Goal: Task Accomplishment & Management: Manage account settings

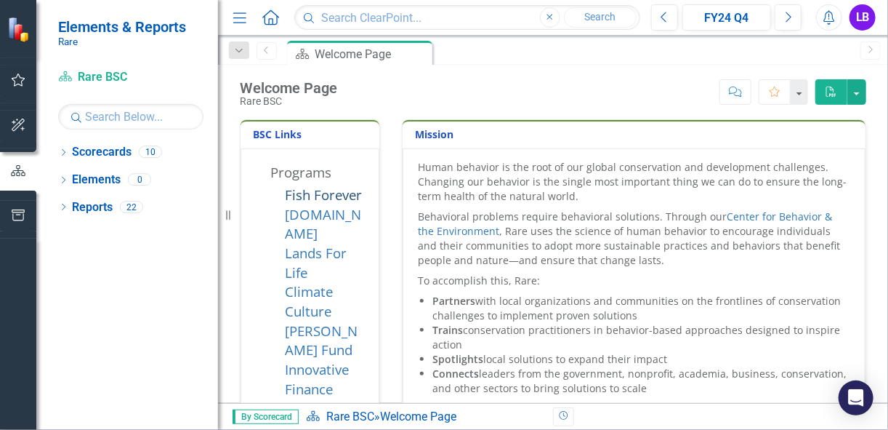
click at [321, 199] on link "Fish Forever" at bounding box center [323, 194] width 77 height 18
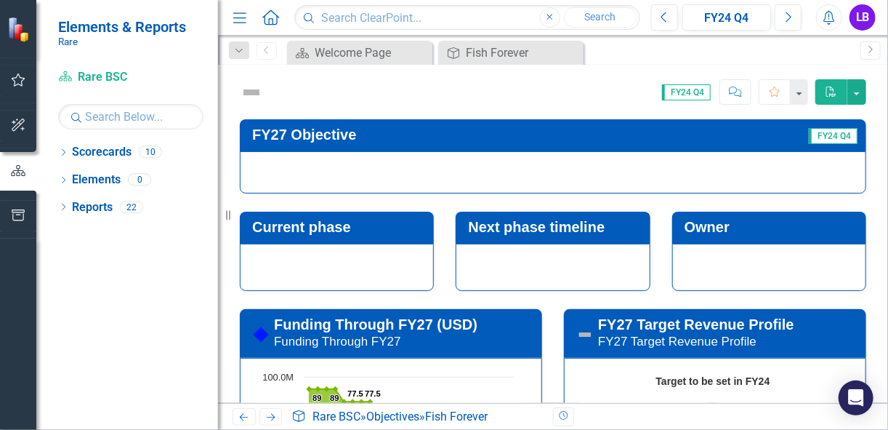
click at [254, 90] on img at bounding box center [251, 92] width 23 height 23
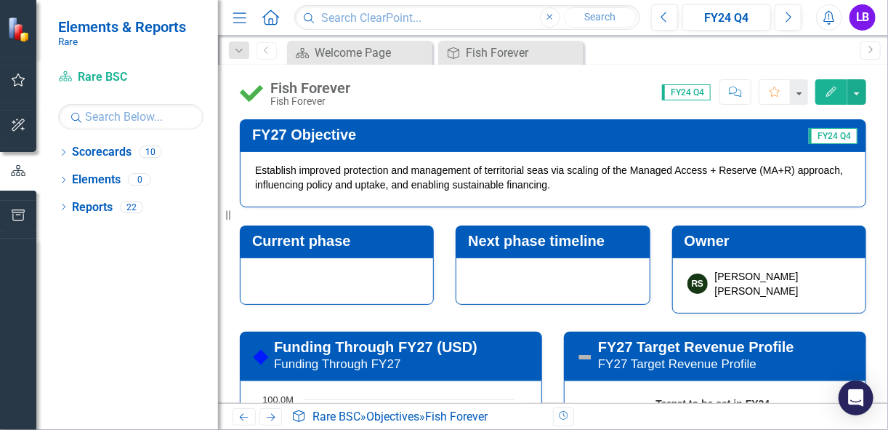
click at [479, 106] on div "Fish Forever Fish Forever Score: 0.00 FY24 Q4 Completed Comment Favorite Edit" at bounding box center [553, 87] width 670 height 44
click at [834, 97] on button "Edit" at bounding box center [832, 91] width 32 height 25
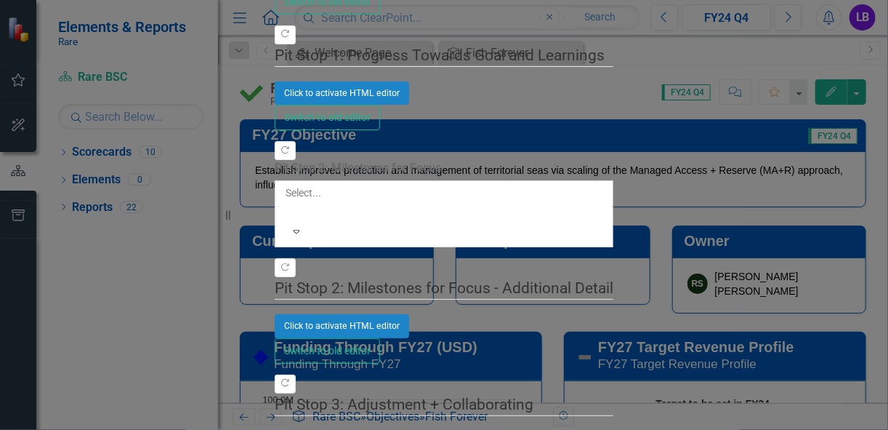
click at [275, 220] on div "Objective Objective Fish Forever Help Maximize Close Update Fields Notification…" at bounding box center [444, 215] width 339 height 1503
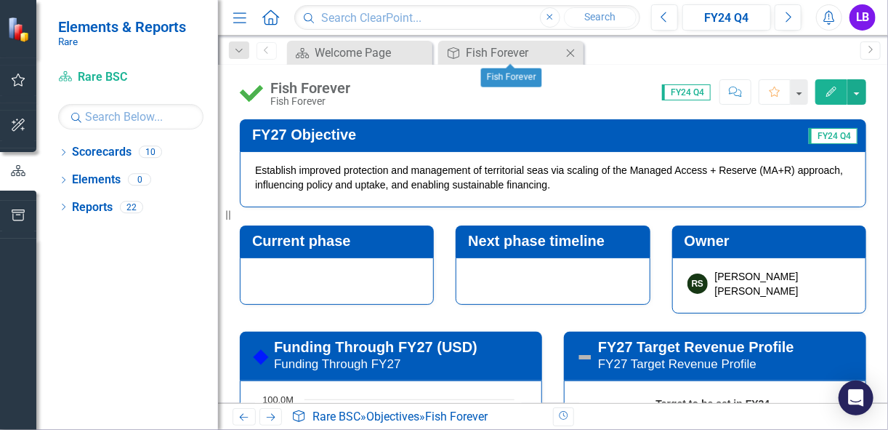
click at [572, 55] on icon "Close" at bounding box center [570, 53] width 15 height 12
click at [574, 52] on icon "Close" at bounding box center [570, 53] width 15 height 12
click at [567, 52] on icon "Close" at bounding box center [570, 53] width 15 height 12
click at [373, 61] on div "Scorecard Welcome Page Close" at bounding box center [359, 53] width 145 height 24
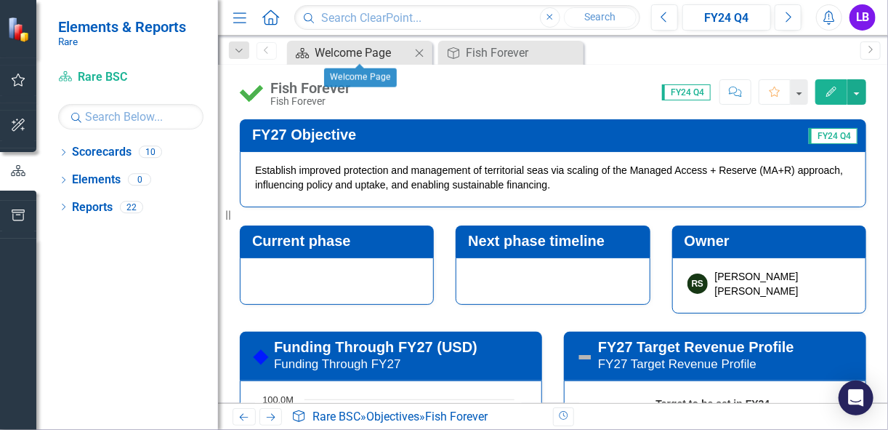
click at [392, 56] on div "Welcome Page" at bounding box center [363, 53] width 96 height 18
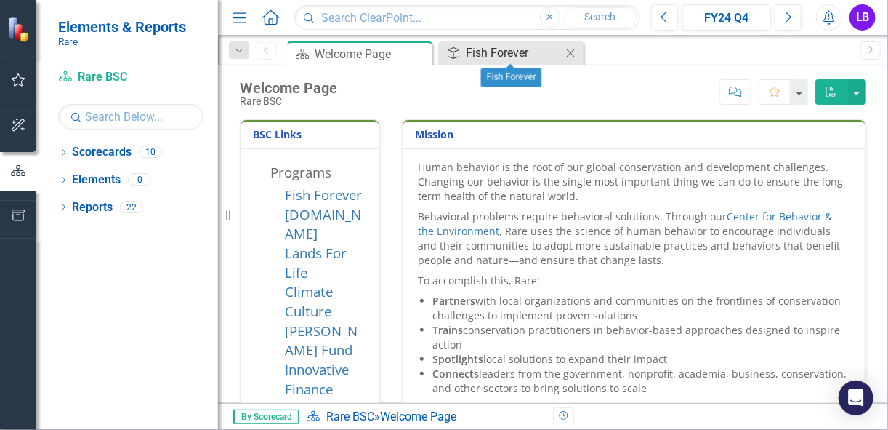
click at [505, 44] on div "Fish Forever" at bounding box center [514, 53] width 96 height 18
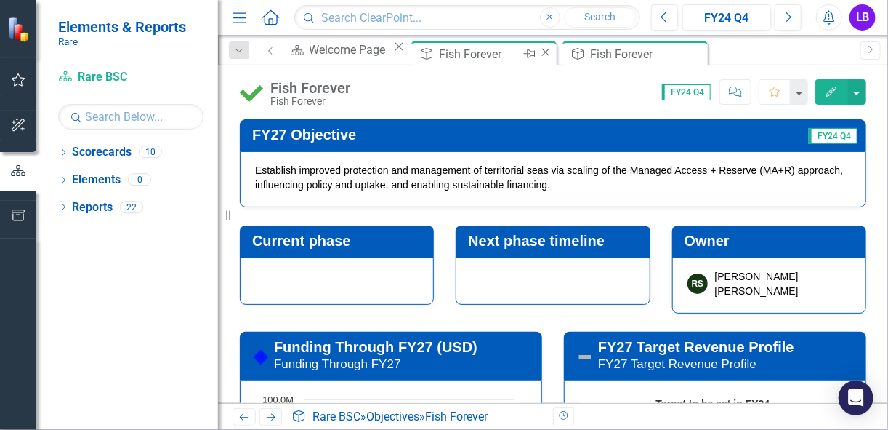
click at [550, 59] on div "Close" at bounding box center [546, 54] width 15 height 18
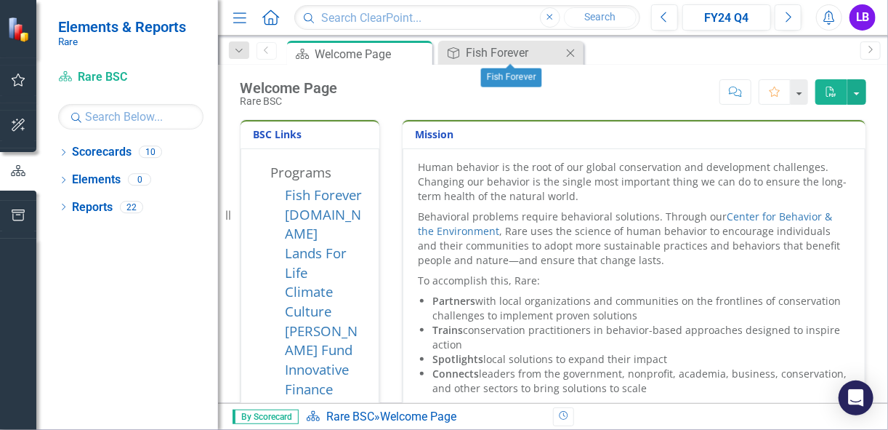
click at [572, 52] on icon "Close" at bounding box center [570, 53] width 15 height 12
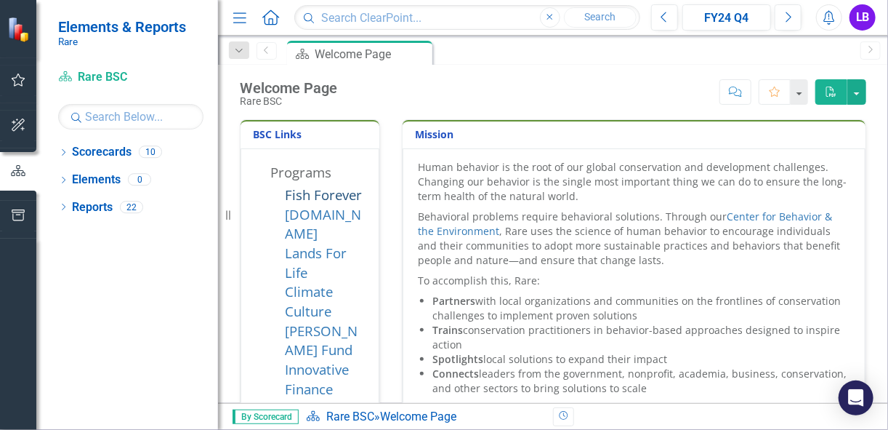
click at [339, 198] on link "Fish Forever" at bounding box center [323, 194] width 77 height 18
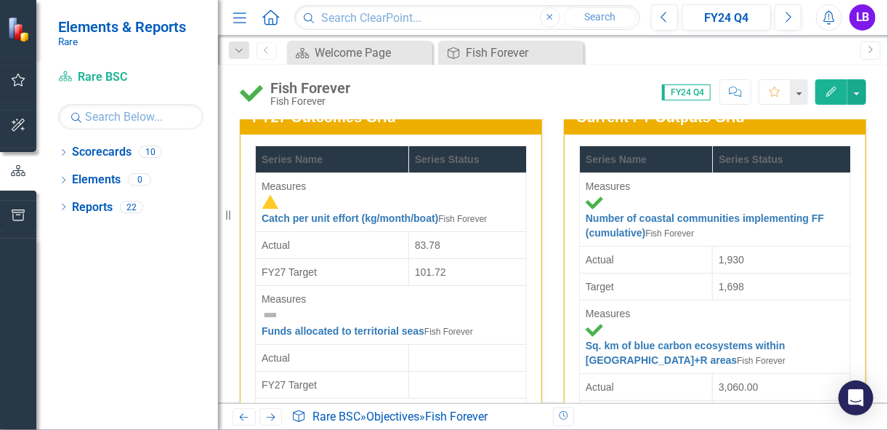
scroll to position [3801, 0]
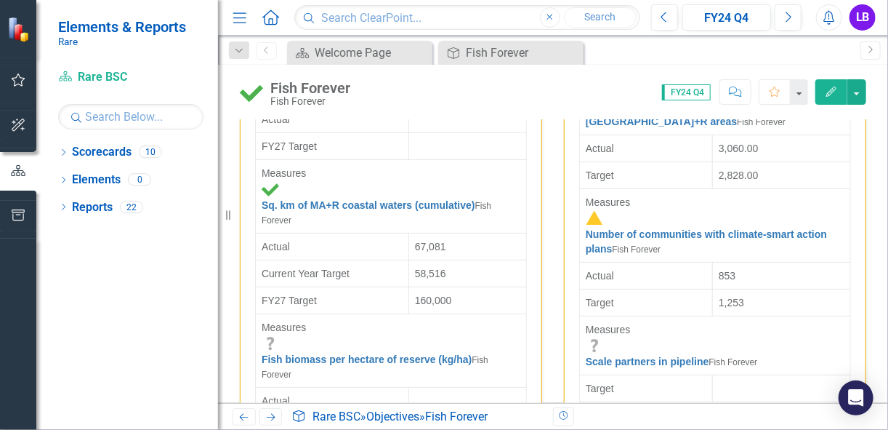
click at [57, 151] on div "Dropdown Scorecards 10 Dropdown Rare BSC Dropdown Programs Fish Forever [DOMAIN…" at bounding box center [127, 284] width 182 height 289
click at [63, 153] on icon "Dropdown" at bounding box center [63, 154] width 10 height 8
click at [99, 184] on link "Rare BSC" at bounding box center [138, 180] width 160 height 17
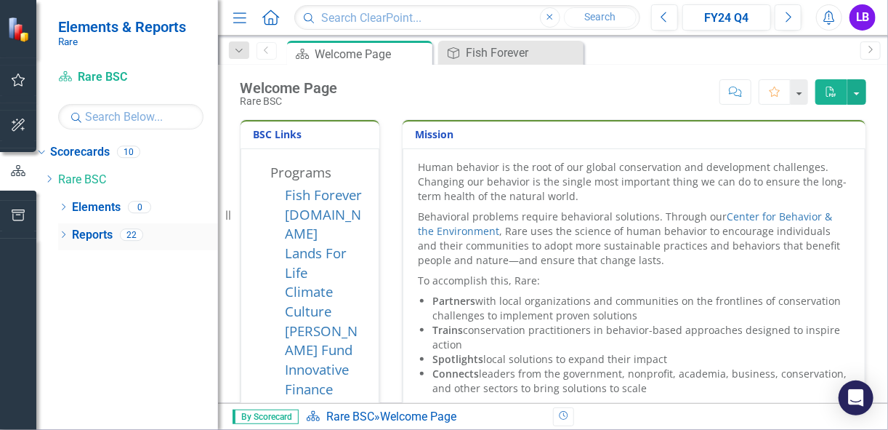
click at [67, 233] on icon "Dropdown" at bounding box center [63, 236] width 10 height 8
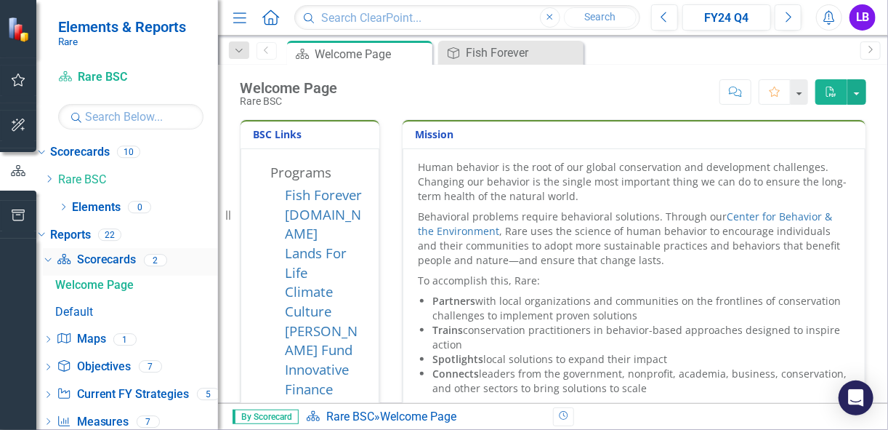
click at [50, 257] on icon "Dropdown" at bounding box center [46, 259] width 8 height 10
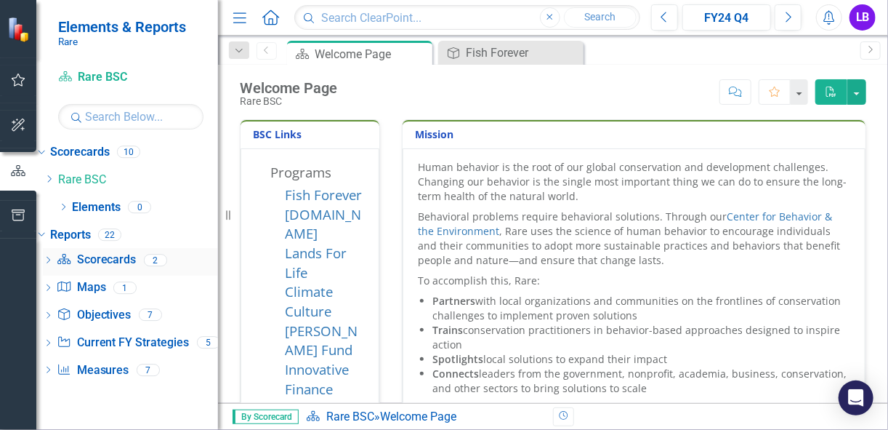
click at [53, 257] on icon "Dropdown" at bounding box center [48, 261] width 10 height 8
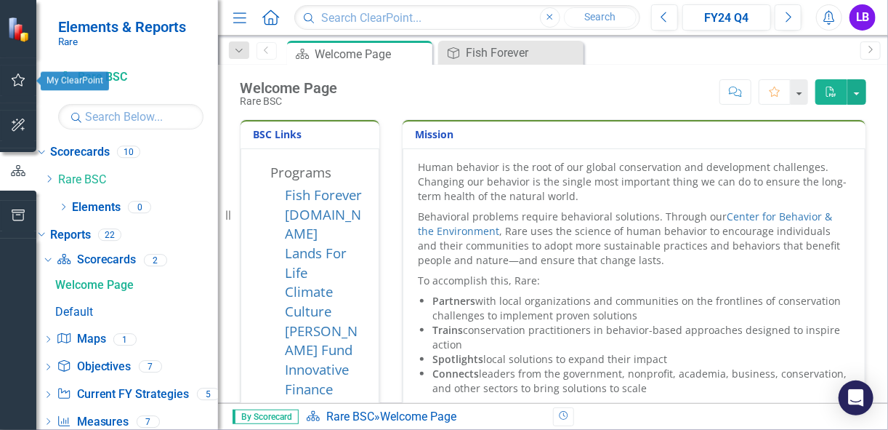
click at [22, 80] on icon "button" at bounding box center [18, 80] width 15 height 12
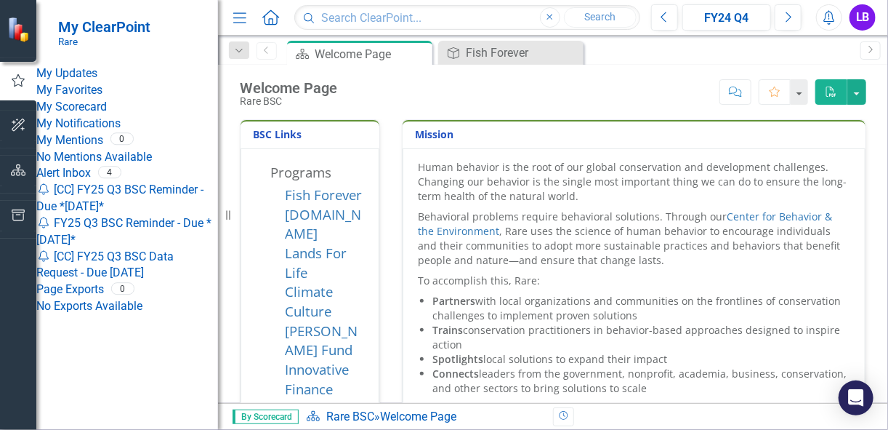
click at [102, 116] on link "My Scorecard" at bounding box center [127, 107] width 182 height 17
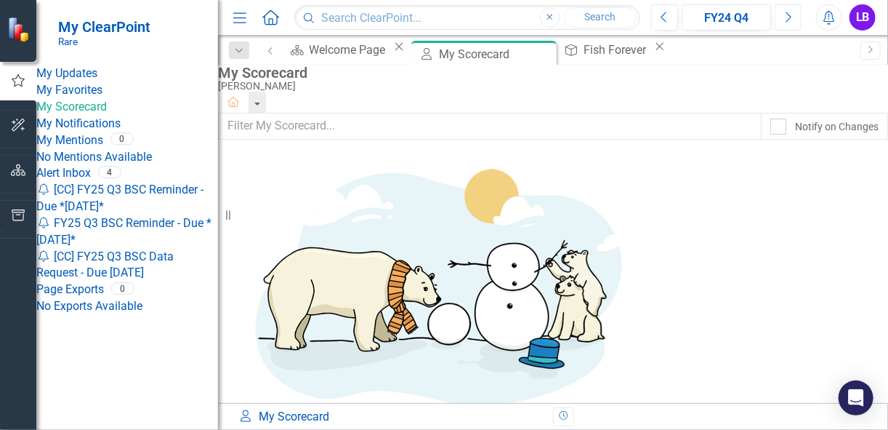
click at [785, 18] on icon "Next" at bounding box center [788, 17] width 8 height 13
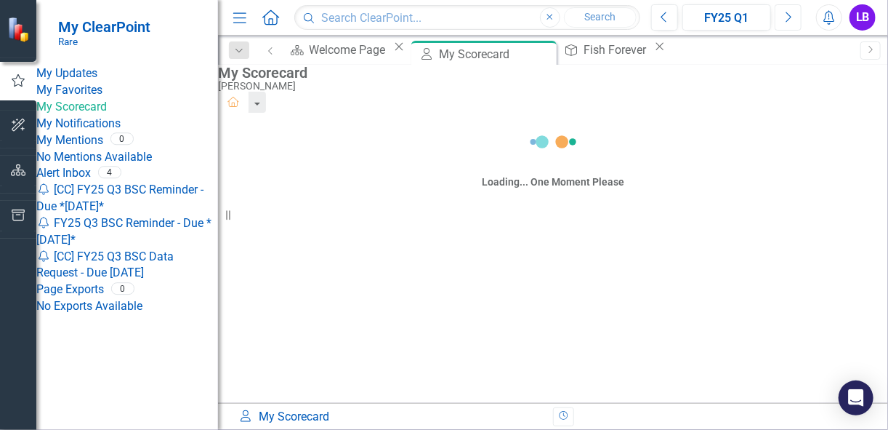
click at [785, 18] on icon "Next" at bounding box center [788, 17] width 8 height 13
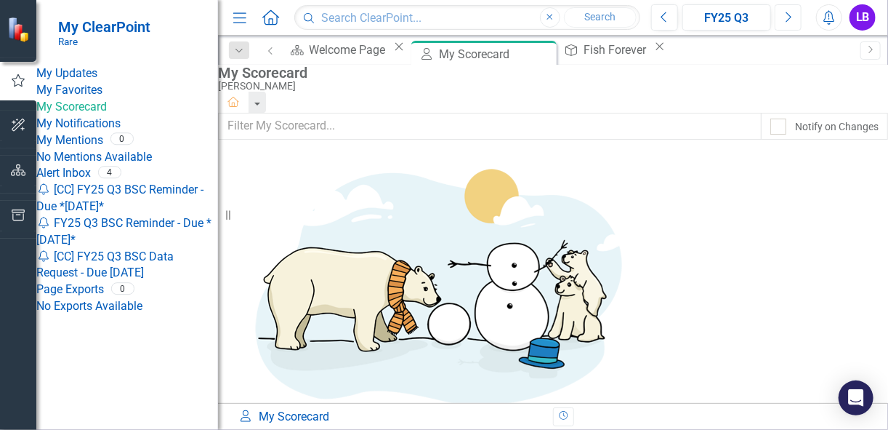
click at [785, 18] on icon "Next" at bounding box center [788, 17] width 8 height 13
click at [19, 78] on icon "button" at bounding box center [18, 80] width 16 height 13
click at [236, 52] on icon "Dropdown" at bounding box center [239, 51] width 13 height 10
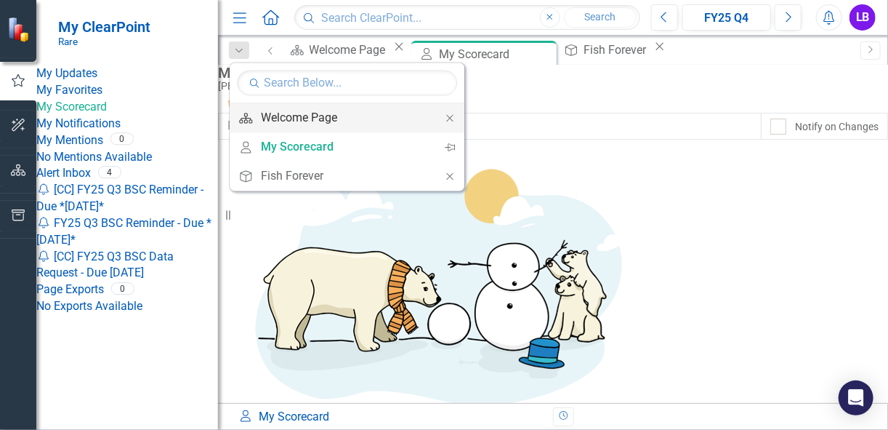
click at [337, 126] on link "Scorecard Welcome Page" at bounding box center [333, 118] width 206 height 27
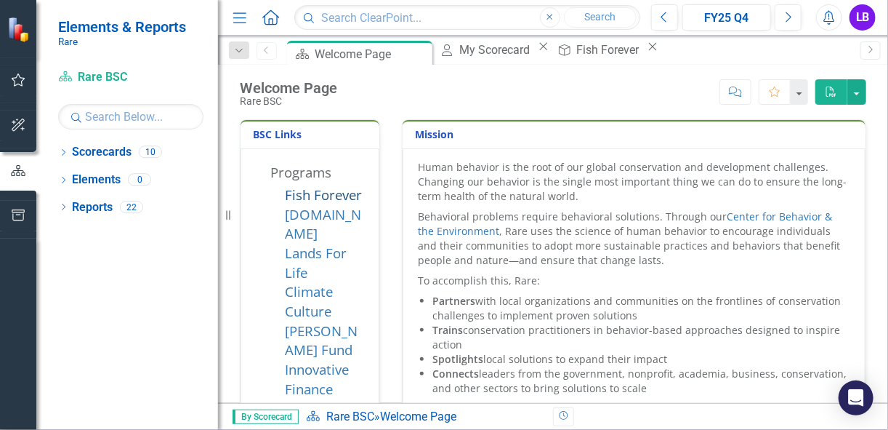
click at [334, 200] on link "Fish Forever" at bounding box center [323, 194] width 77 height 18
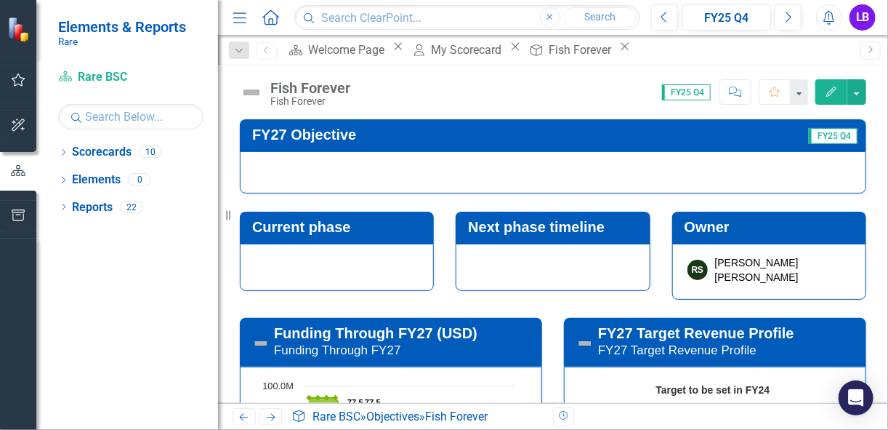
click at [245, 91] on img at bounding box center [251, 92] width 23 height 23
click at [253, 92] on img at bounding box center [251, 92] width 23 height 23
click at [254, 93] on img at bounding box center [251, 92] width 23 height 23
click at [258, 91] on img at bounding box center [251, 92] width 23 height 23
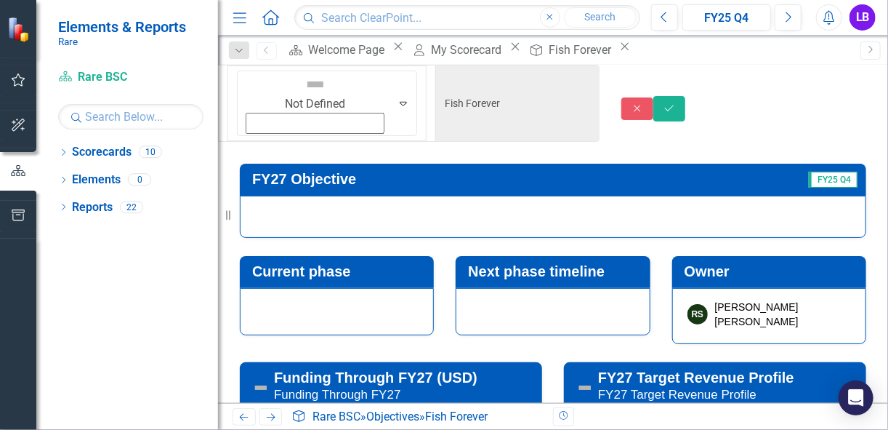
click at [304, 91] on img at bounding box center [315, 84] width 23 height 23
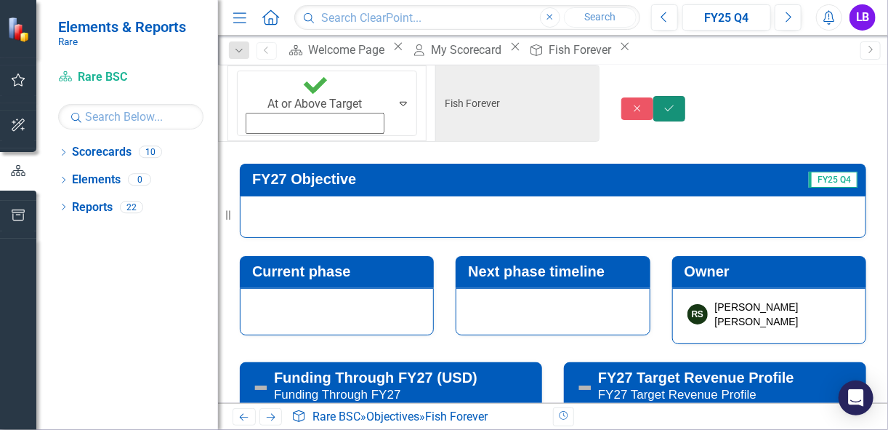
click at [676, 103] on icon "Save" at bounding box center [669, 108] width 13 height 10
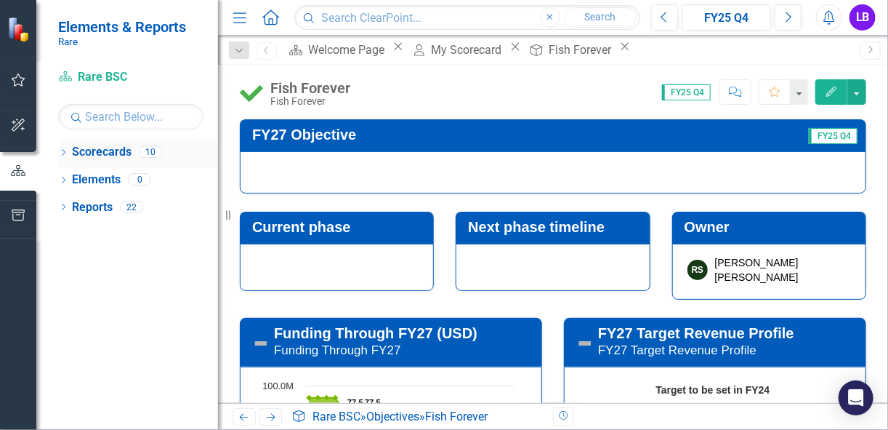
click at [58, 150] on icon "Dropdown" at bounding box center [63, 154] width 10 height 8
drag, startPoint x: 58, startPoint y: 150, endPoint x: 21, endPoint y: 87, distance: 73.3
click at [44, 150] on icon "Dropdown" at bounding box center [40, 151] width 8 height 10
click at [17, 82] on icon "button" at bounding box center [18, 80] width 15 height 12
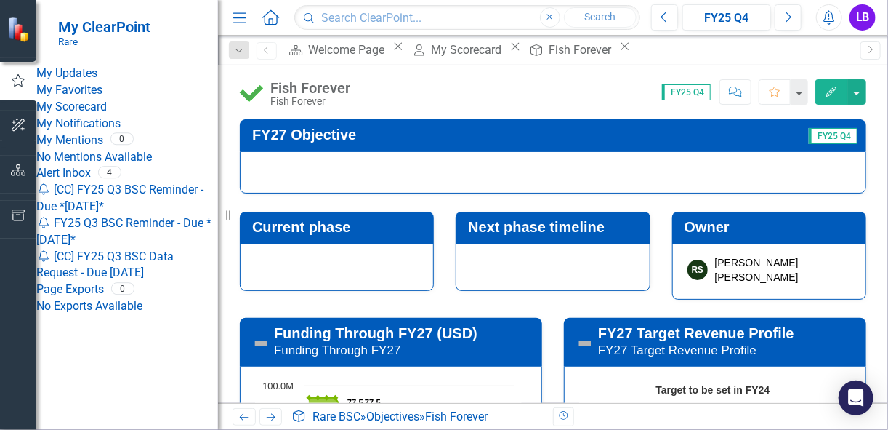
scroll to position [28, 0]
click at [94, 82] on link "My Favorites" at bounding box center [127, 90] width 182 height 17
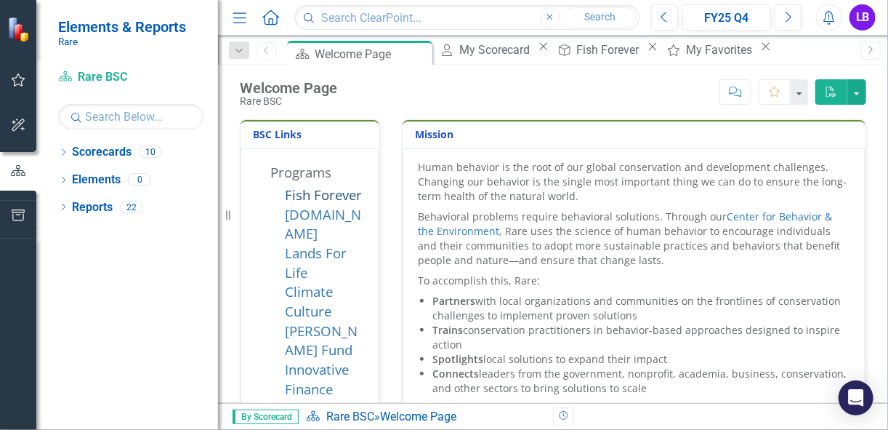
click at [330, 193] on link "Fish Forever" at bounding box center [323, 194] width 77 height 18
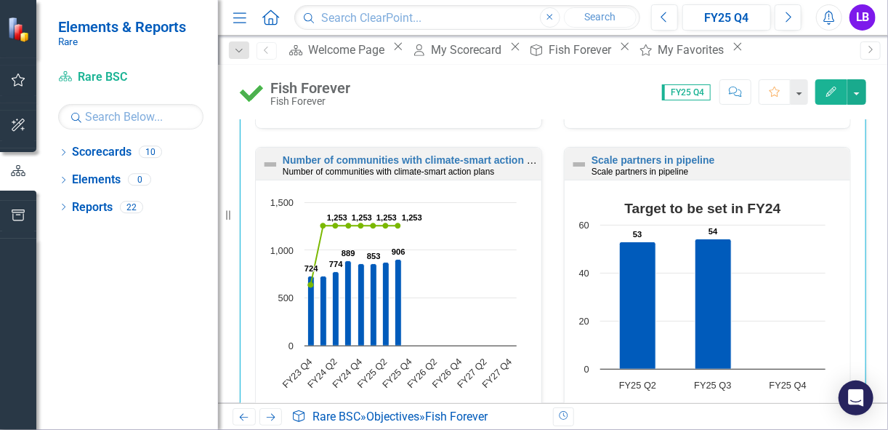
scroll to position [2451, 0]
click at [87, 154] on link "Scorecards" at bounding box center [102, 152] width 60 height 17
click at [68, 150] on icon "Dropdown" at bounding box center [63, 154] width 10 height 8
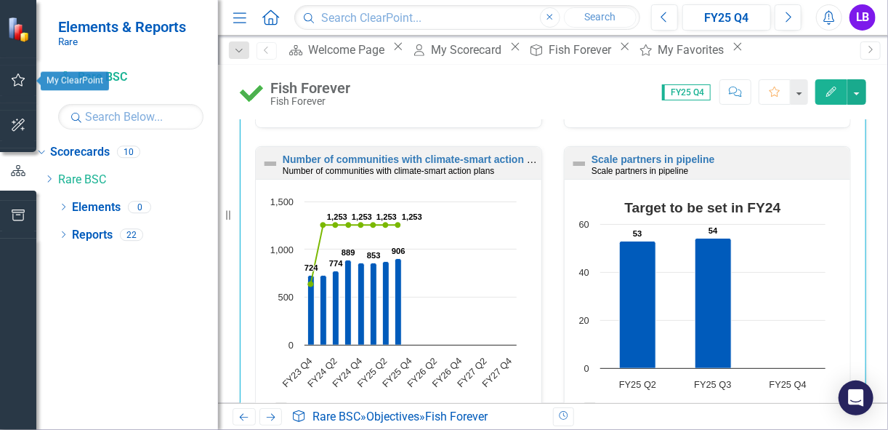
click at [21, 85] on icon "button" at bounding box center [18, 80] width 15 height 12
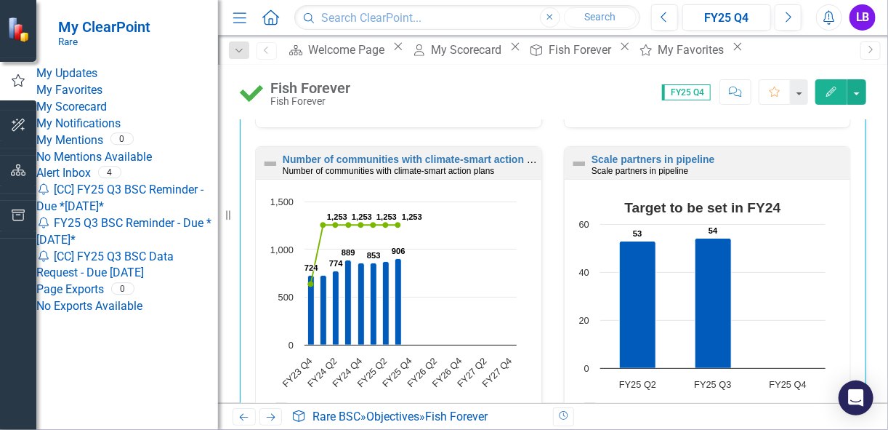
scroll to position [0, 0]
click at [111, 116] on link "My Scorecard" at bounding box center [127, 107] width 182 height 17
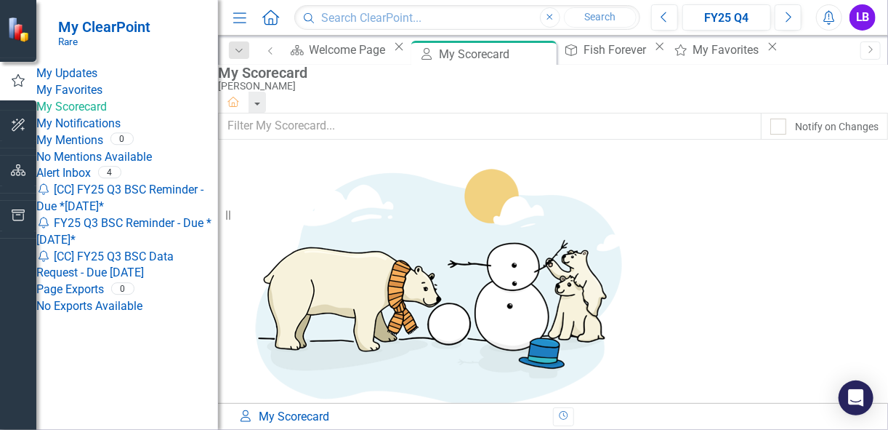
click at [98, 132] on link "My Notifications" at bounding box center [127, 124] width 182 height 17
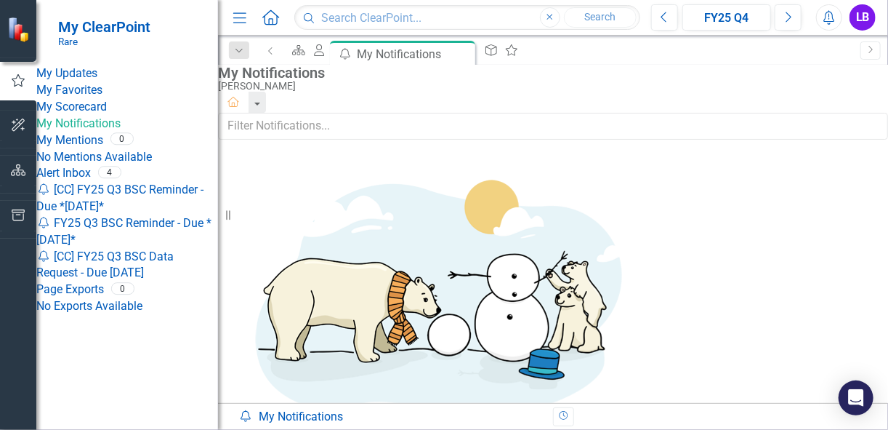
click at [105, 99] on link "My Favorites" at bounding box center [127, 90] width 182 height 17
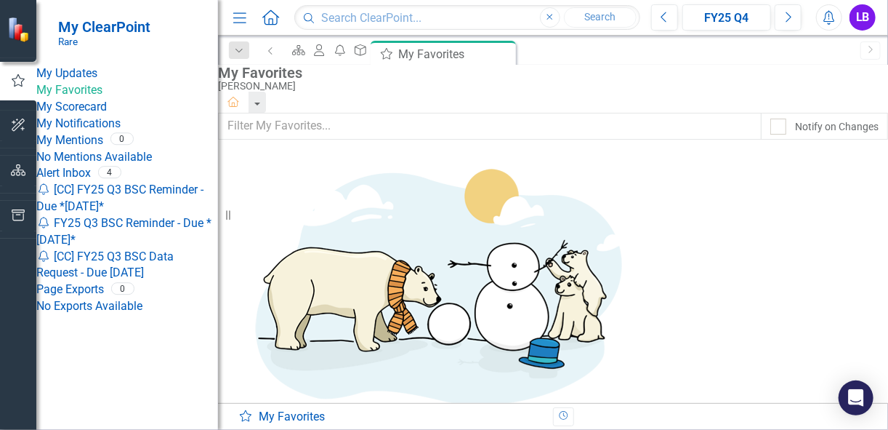
click at [105, 69] on link "My Updates" at bounding box center [127, 73] width 182 height 17
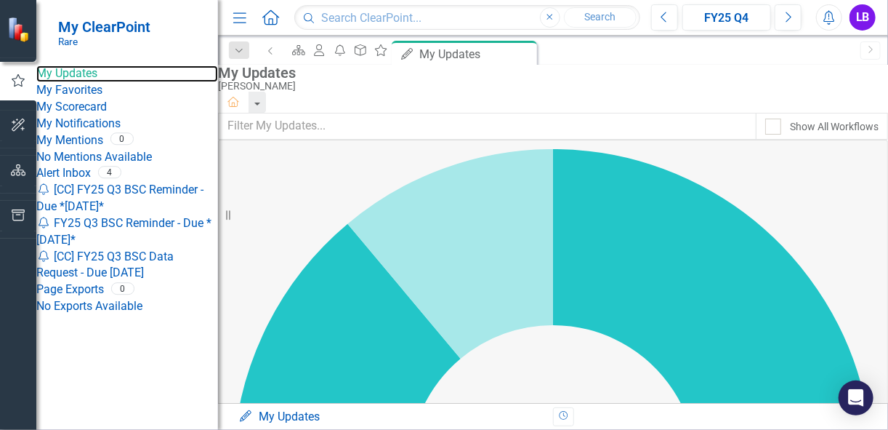
scroll to position [331, 0]
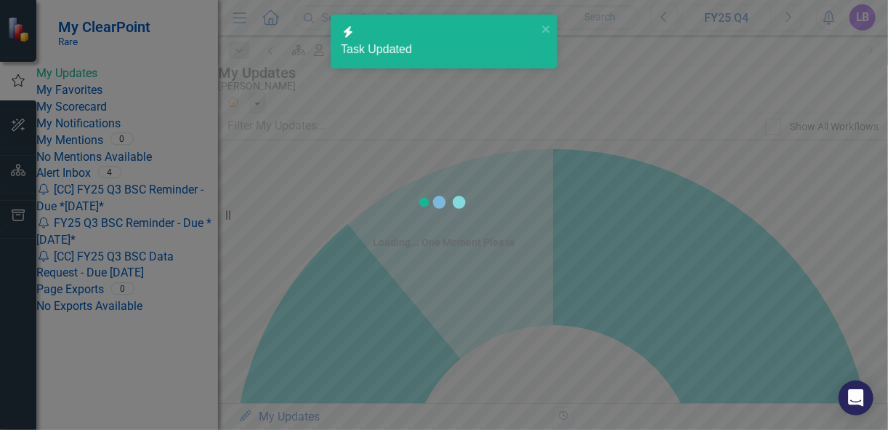
checkbox input "true"
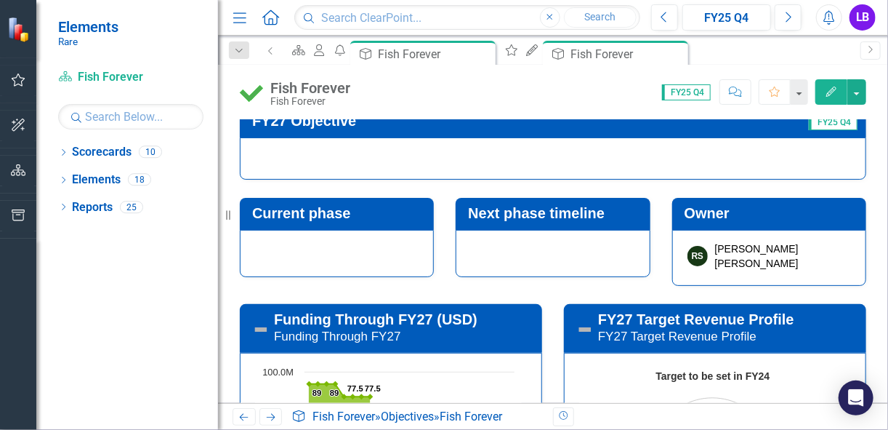
scroll to position [13, 0]
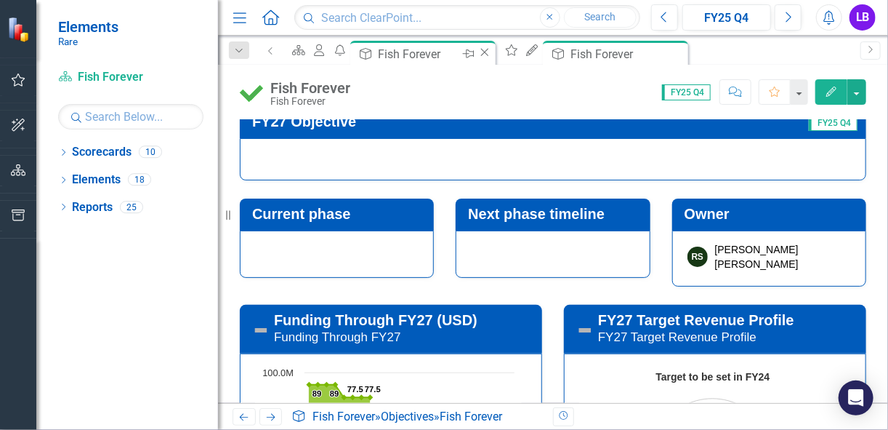
click at [492, 55] on icon "Close" at bounding box center [485, 53] width 15 height 12
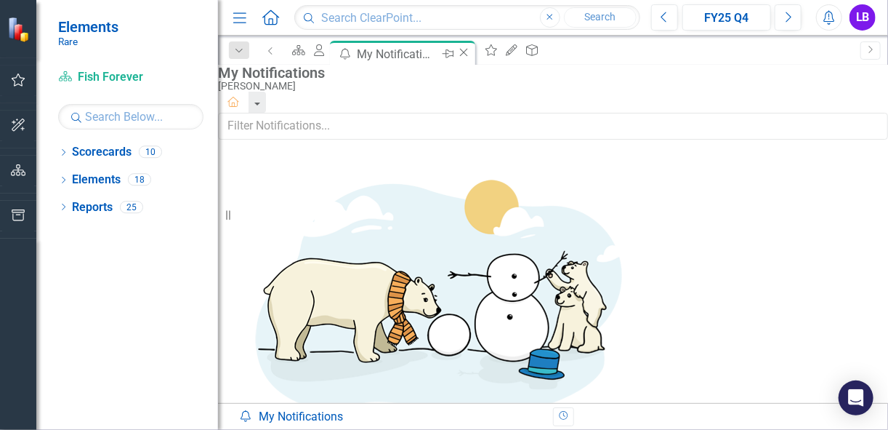
click at [471, 51] on icon "Close" at bounding box center [464, 53] width 15 height 12
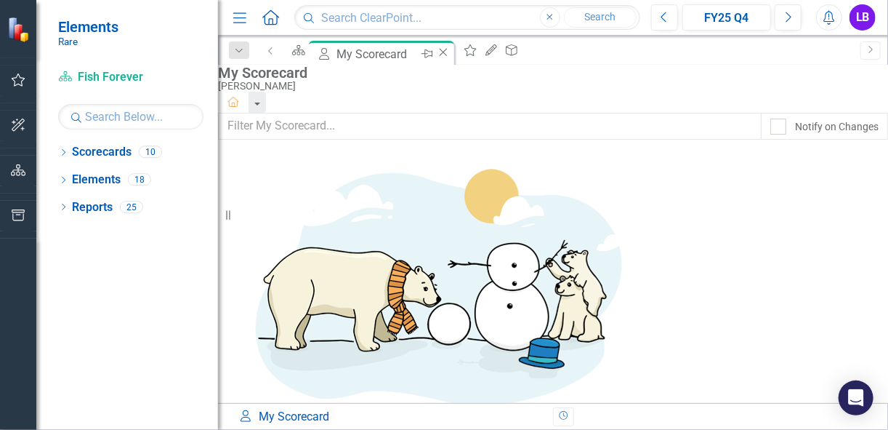
click at [451, 54] on icon "Close" at bounding box center [443, 53] width 15 height 12
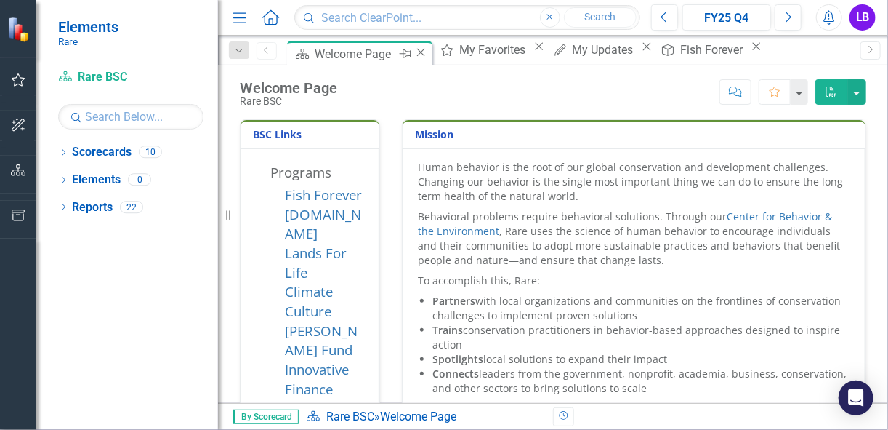
click at [421, 55] on icon "Close" at bounding box center [421, 53] width 15 height 12
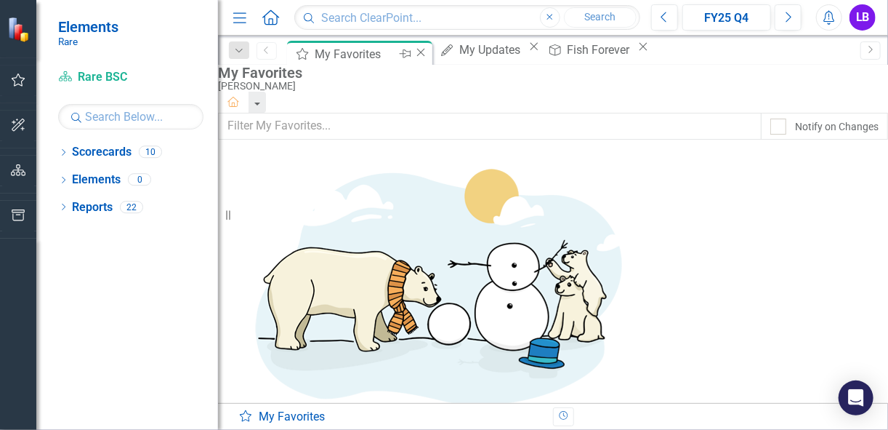
click at [363, 55] on div "My Favorites" at bounding box center [355, 54] width 81 height 18
click at [469, 56] on div "My Updates" at bounding box center [491, 50] width 65 height 18
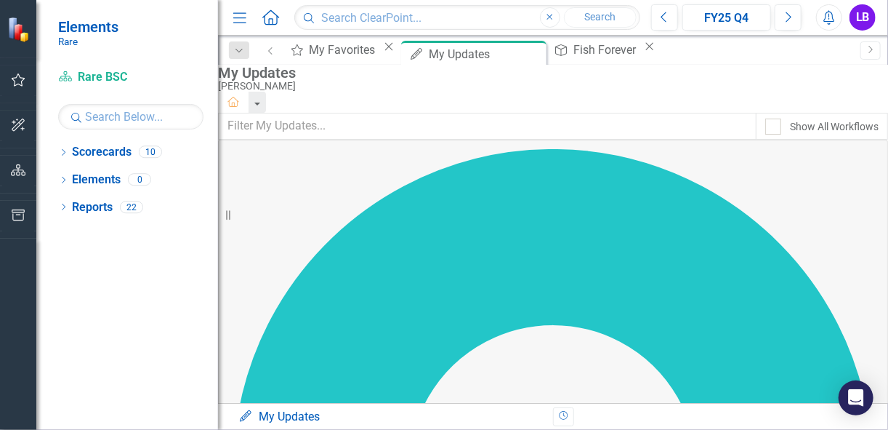
scroll to position [331, 0]
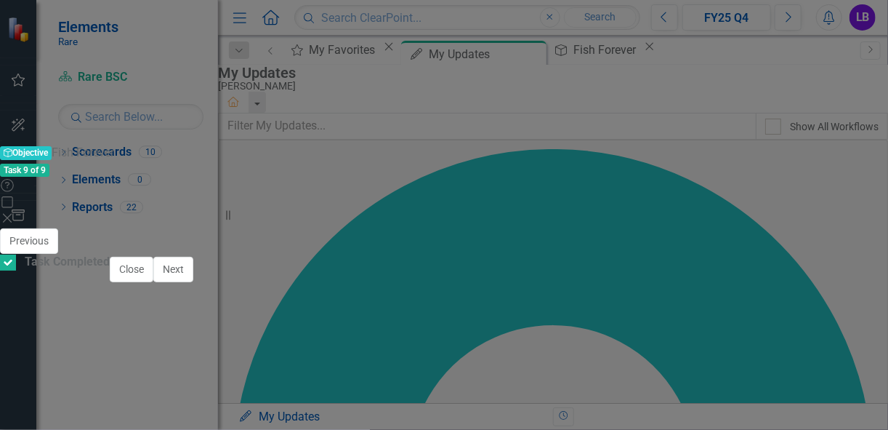
click at [12, 214] on icon at bounding box center [7, 218] width 9 height 9
click at [15, 212] on icon "Close" at bounding box center [7, 218] width 15 height 12
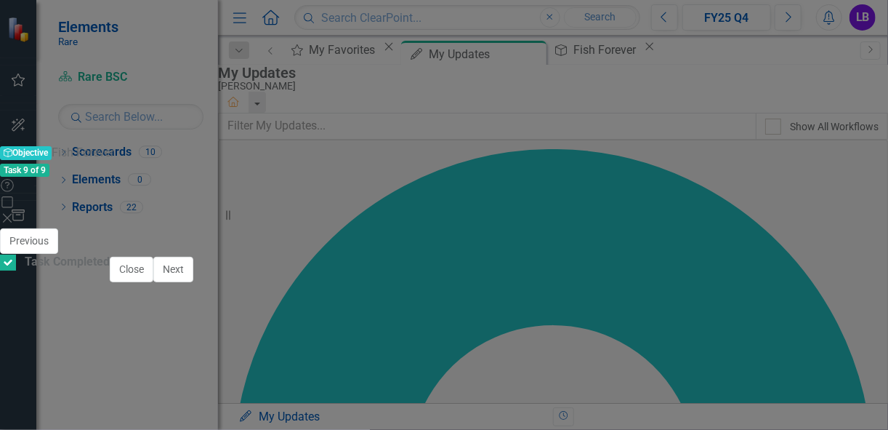
click at [45, 244] on img at bounding box center [33, 255] width 23 height 23
click at [32, 295] on icon "Expand" at bounding box center [25, 300] width 13 height 10
click at [585, 270] on icon "Save" at bounding box center [578, 275] width 13 height 10
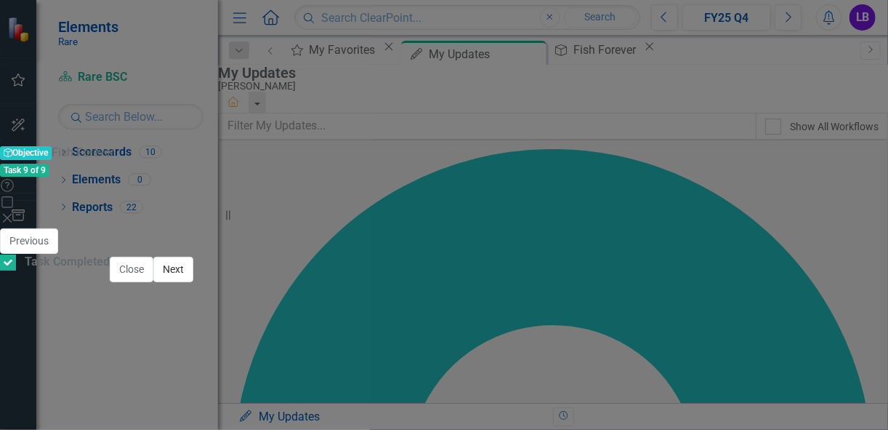
click at [193, 282] on button "Next" at bounding box center [173, 269] width 40 height 25
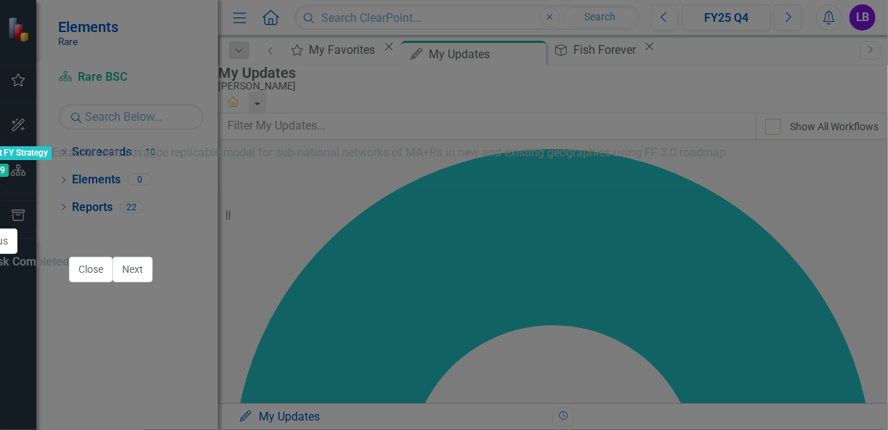
click at [153, 282] on button "Next" at bounding box center [133, 269] width 40 height 25
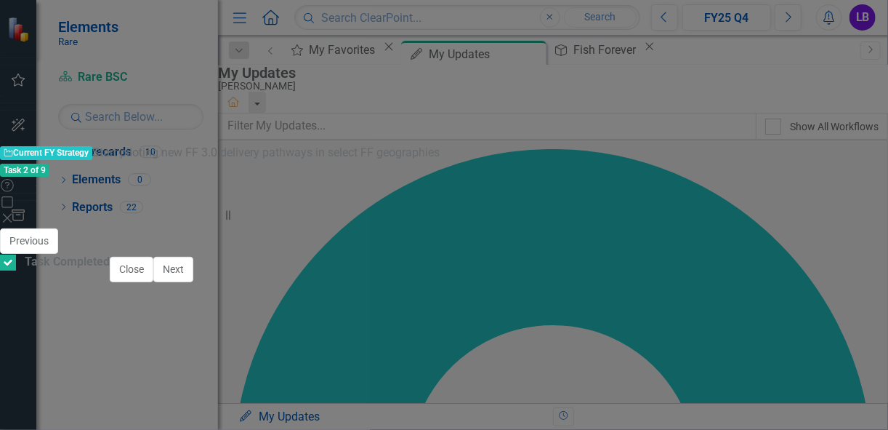
click at [15, 212] on icon "Close" at bounding box center [7, 218] width 15 height 12
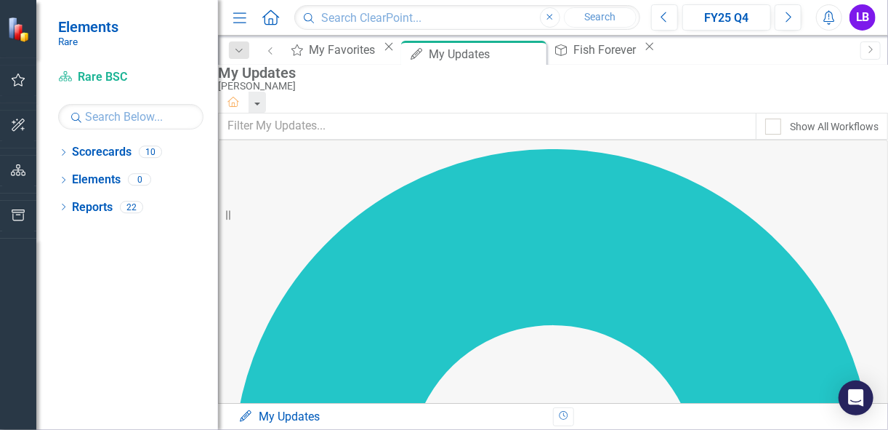
scroll to position [0, 0]
click at [374, 55] on div "My Favorites" at bounding box center [345, 50] width 71 height 18
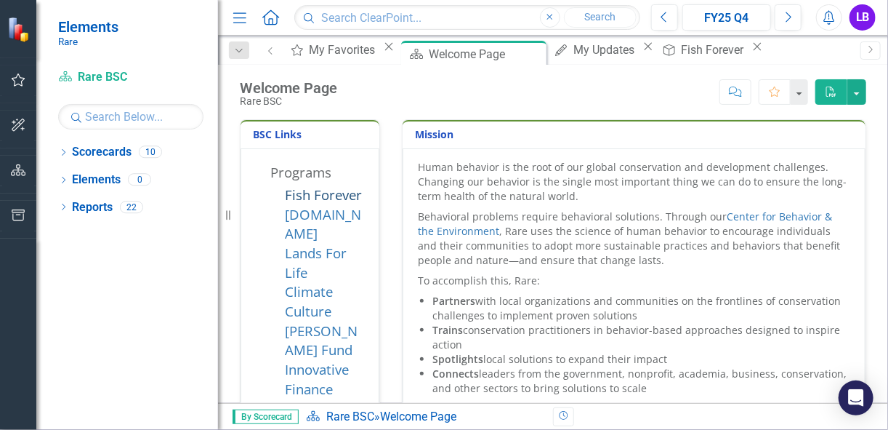
click at [326, 201] on link "Fish Forever" at bounding box center [323, 194] width 77 height 18
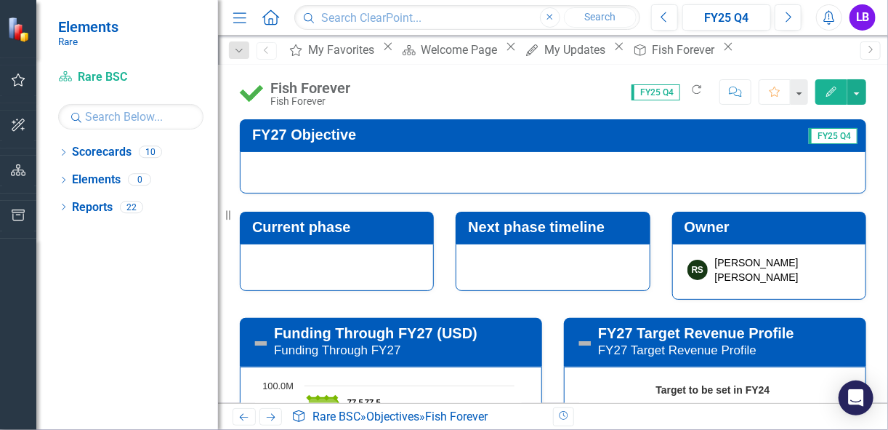
click at [434, 41] on div "Scorecard Welcome Page Close" at bounding box center [458, 50] width 123 height 18
click at [440, 52] on div "Welcome Page" at bounding box center [461, 50] width 81 height 18
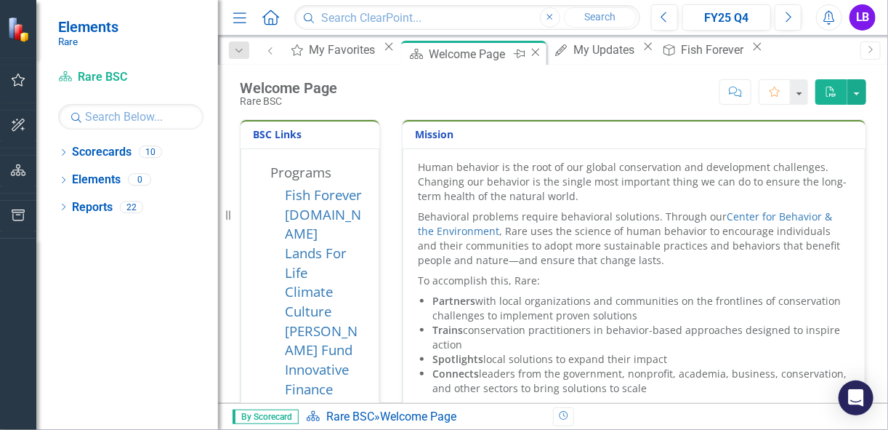
click at [532, 55] on icon at bounding box center [536, 52] width 8 height 8
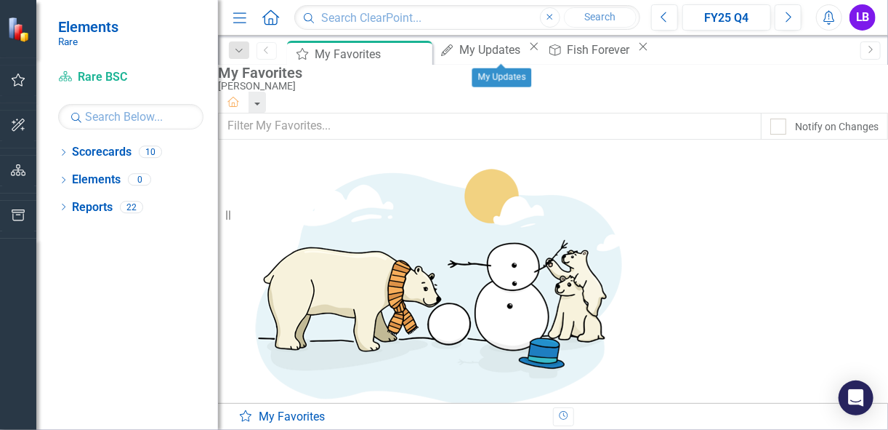
click at [543, 52] on div "Close" at bounding box center [534, 47] width 18 height 12
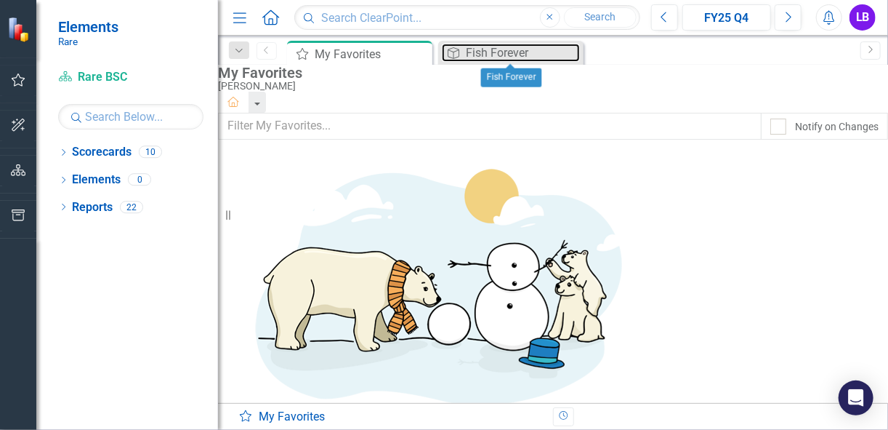
click at [552, 59] on div "Fish Forever" at bounding box center [523, 53] width 114 height 18
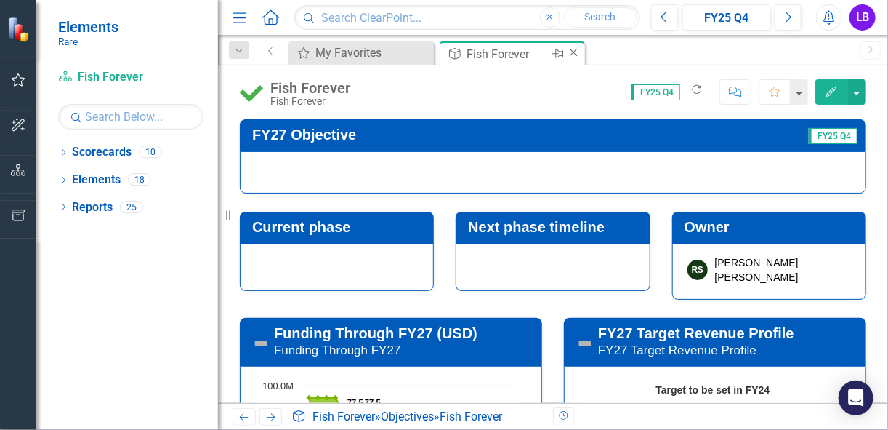
click at [575, 49] on icon "Close" at bounding box center [573, 53] width 15 height 12
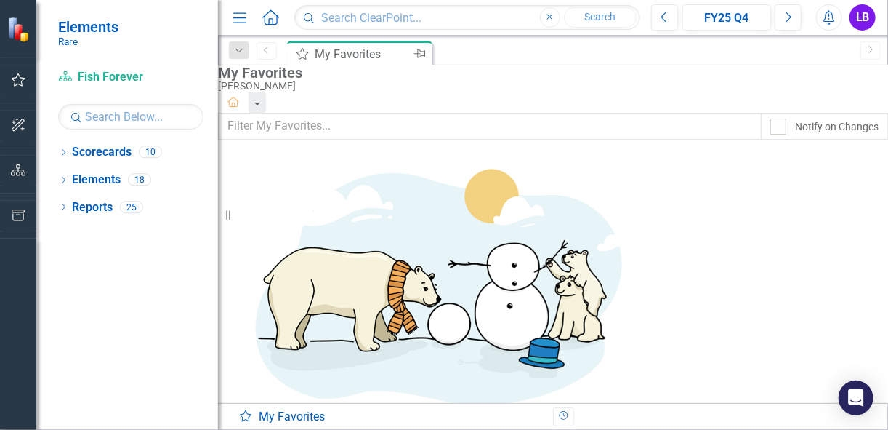
click at [422, 51] on icon "Pin" at bounding box center [420, 54] width 12 height 15
click at [27, 81] on button "button" at bounding box center [18, 80] width 33 height 31
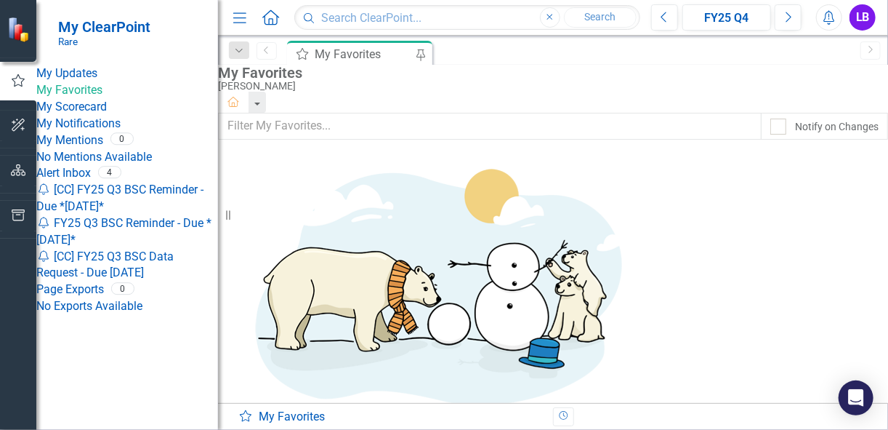
click at [115, 71] on link "My Updates" at bounding box center [127, 73] width 182 height 17
